Goal: Task Accomplishment & Management: Use online tool/utility

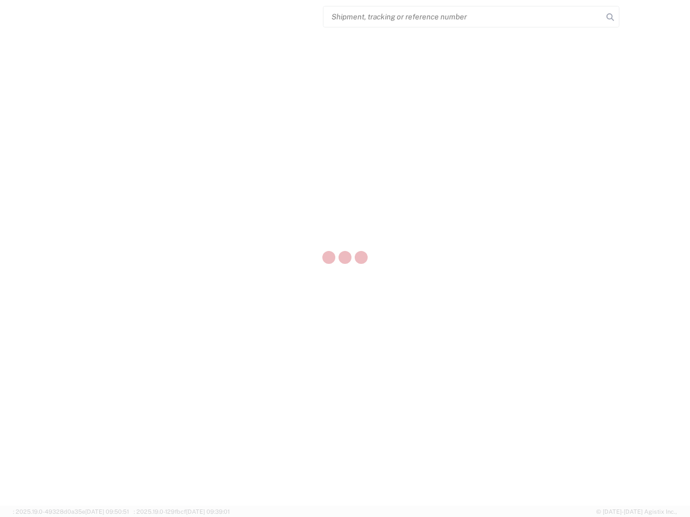
select select "US"
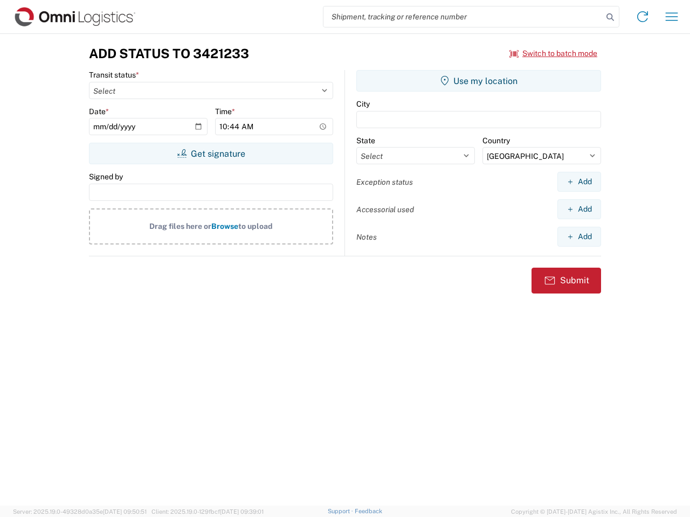
click at [463, 17] on input "search" at bounding box center [462, 16] width 279 height 20
click at [610, 17] on icon at bounding box center [610, 17] width 15 height 15
click at [643, 17] on icon at bounding box center [642, 16] width 17 height 17
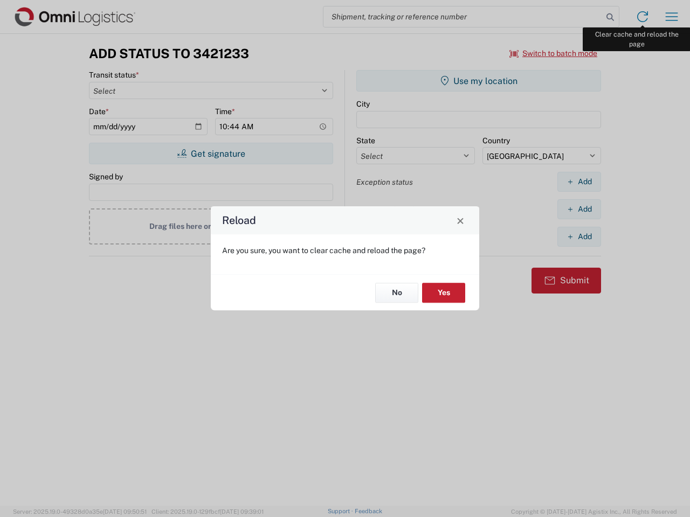
click at [672, 17] on div "Reload Are you sure, you want to clear cache and reload the page? No Yes" at bounding box center [345, 258] width 690 height 517
click at [554, 53] on div "Reload Are you sure, you want to clear cache and reload the page? No Yes" at bounding box center [345, 258] width 690 height 517
click at [211, 154] on div "Reload Are you sure, you want to clear cache and reload the page? No Yes" at bounding box center [345, 258] width 690 height 517
click at [479, 81] on div "Reload Are you sure, you want to clear cache and reload the page? No Yes" at bounding box center [345, 258] width 690 height 517
click at [579, 182] on div "Reload Are you sure, you want to clear cache and reload the page? No Yes" at bounding box center [345, 258] width 690 height 517
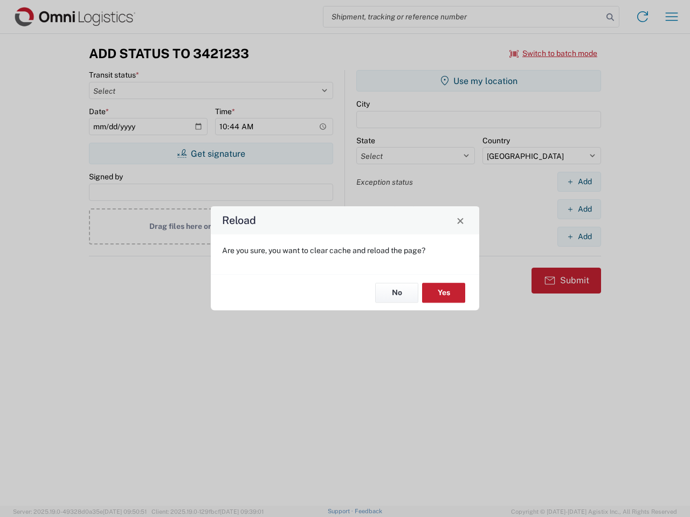
click at [579, 209] on div "Reload Are you sure, you want to clear cache and reload the page? No Yes" at bounding box center [345, 258] width 690 height 517
click at [579, 237] on div "Reload Are you sure, you want to clear cache and reload the page? No Yes" at bounding box center [345, 258] width 690 height 517
